Goal: Task Accomplishment & Management: Manage account settings

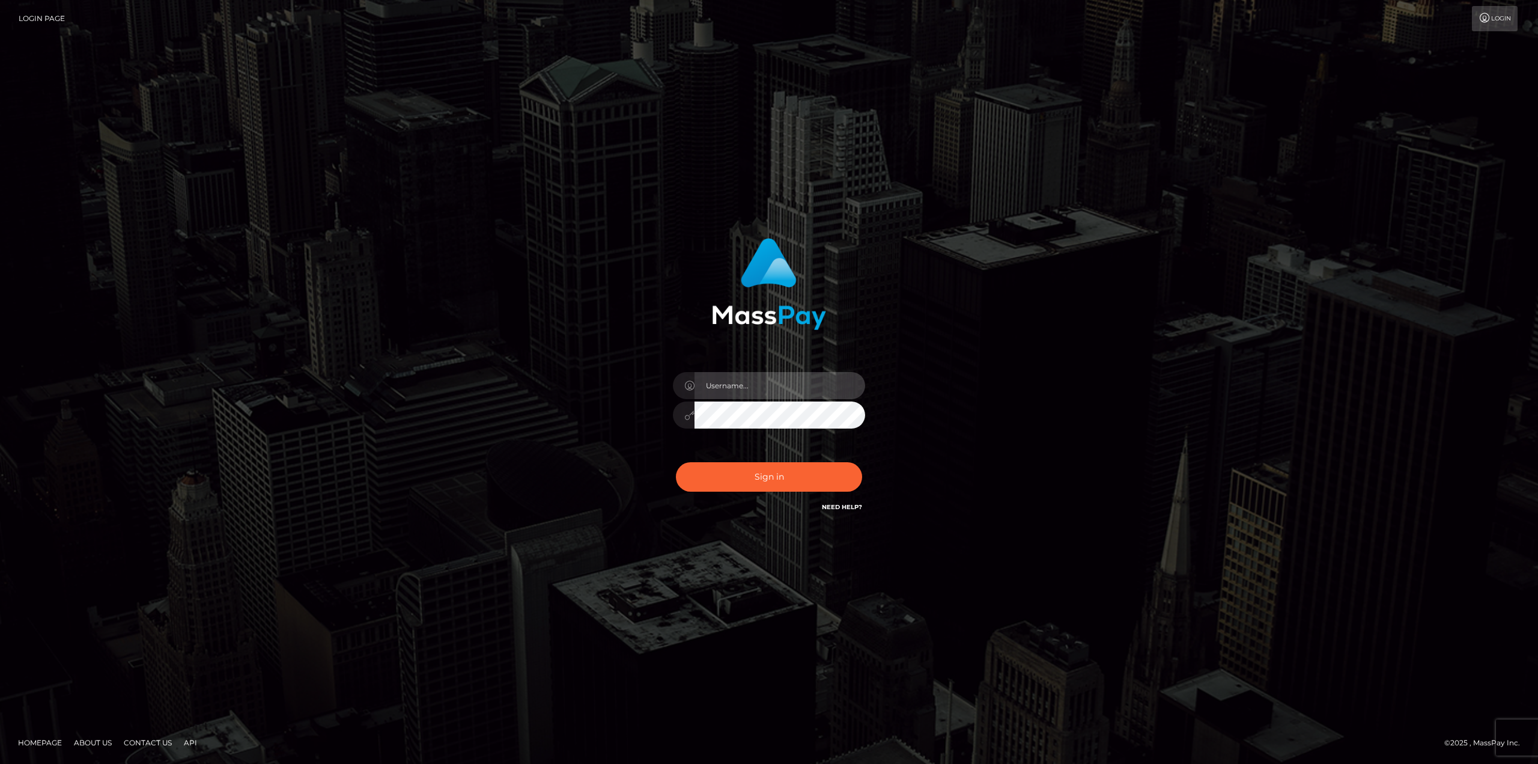
click at [766, 396] on input "text" at bounding box center [780, 385] width 171 height 27
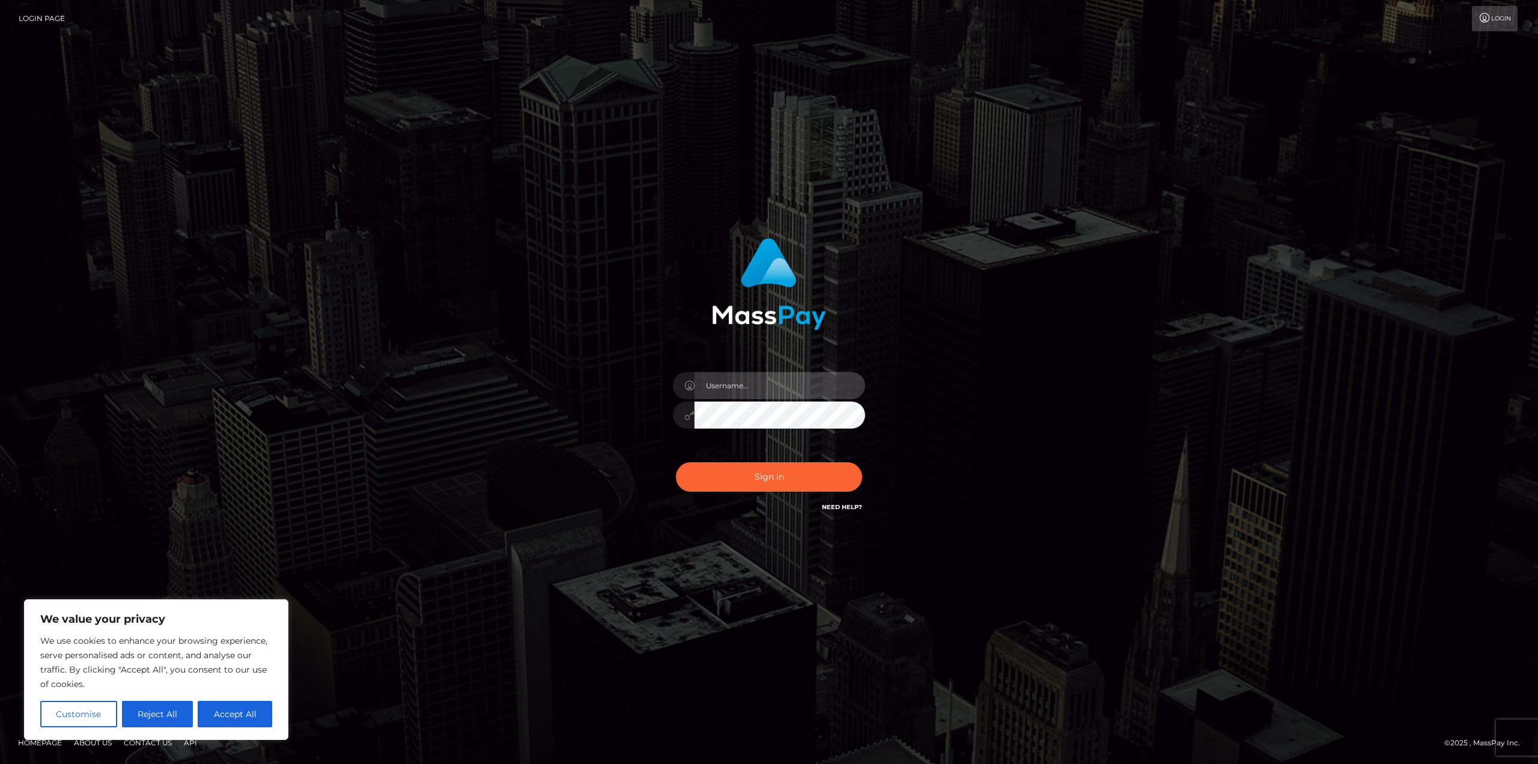
type input "[EMAIL_ADDRESS][DOMAIN_NAME]"
click at [764, 484] on button "Sign in" at bounding box center [769, 476] width 186 height 29
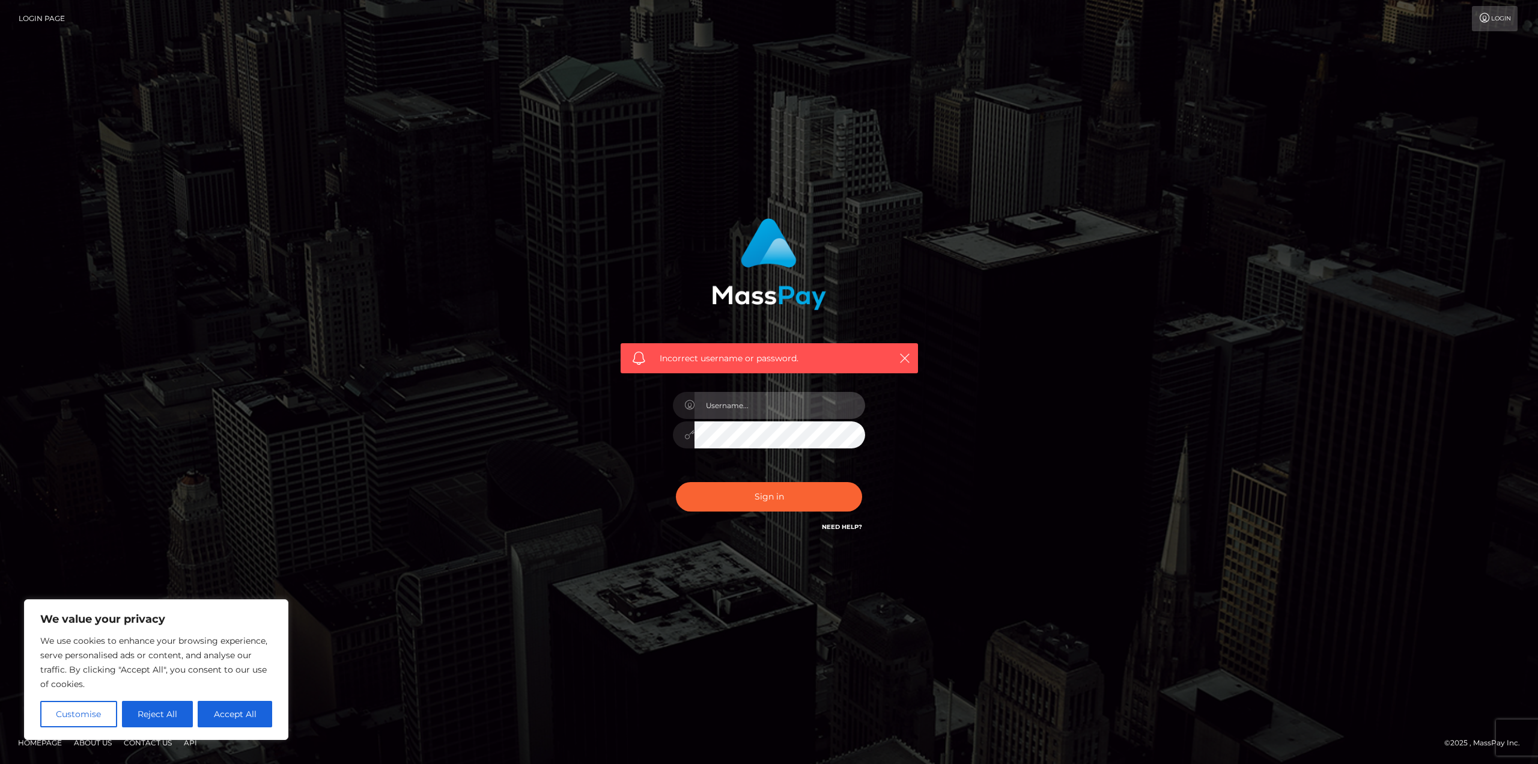
click at [740, 413] on input "text" at bounding box center [780, 405] width 171 height 27
type input "[EMAIL_ADDRESS][DOMAIN_NAME]"
click at [776, 485] on button "Sign in" at bounding box center [769, 496] width 186 height 29
